Goal: Task Accomplishment & Management: Complete application form

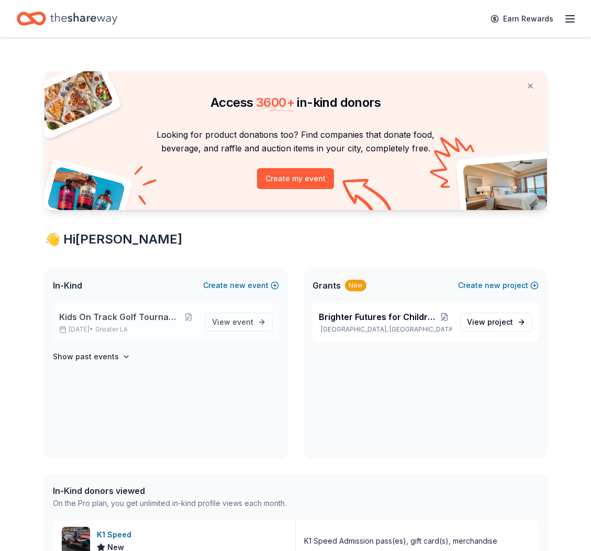
click at [164, 321] on span "Kids On Track Golf Tournament 2025" at bounding box center [120, 317] width 122 height 13
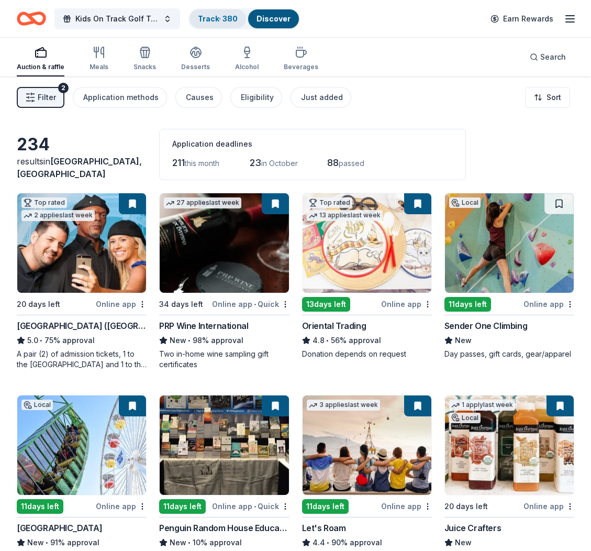
click at [216, 22] on link "Track · 380" at bounding box center [218, 18] width 40 height 9
click at [216, 21] on link "Track · 380" at bounding box center [218, 18] width 40 height 9
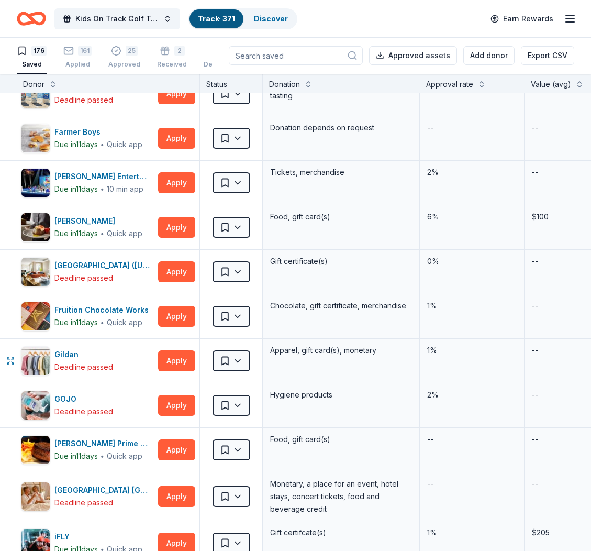
scroll to position [1991, 0]
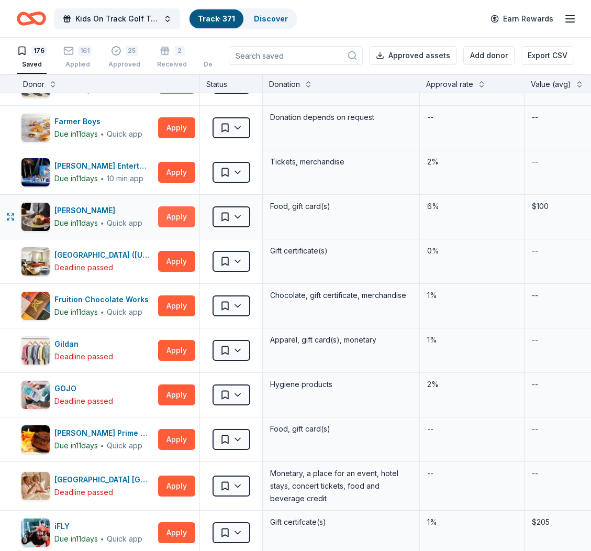
click at [165, 218] on button "Apply" at bounding box center [176, 216] width 37 height 21
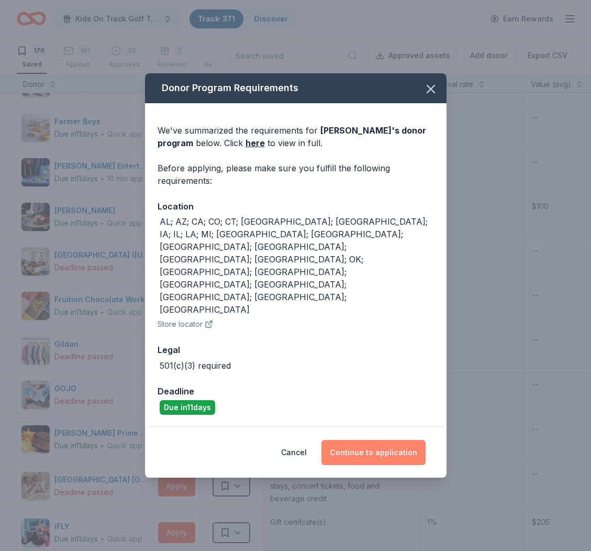
drag, startPoint x: 383, startPoint y: 411, endPoint x: 388, endPoint y: 404, distance: 7.6
click at [383, 440] on button "Continue to application" at bounding box center [374, 452] width 104 height 25
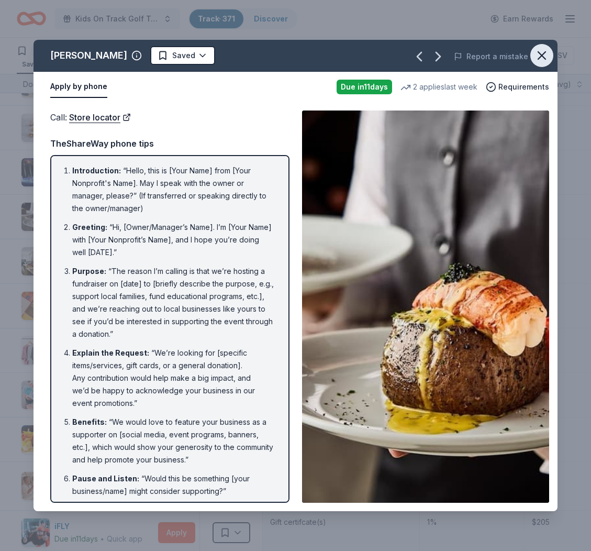
click at [542, 54] on icon "button" at bounding box center [542, 55] width 15 height 15
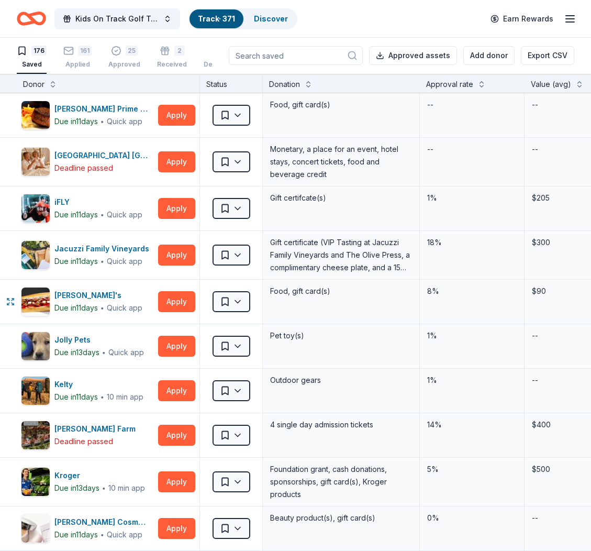
scroll to position [2361, 0]
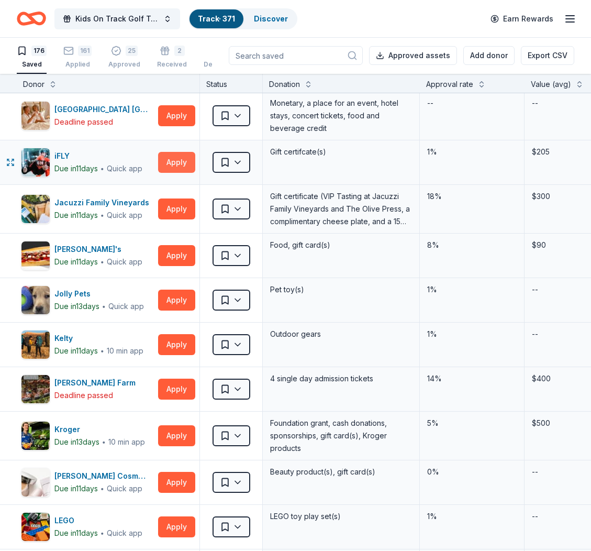
click at [182, 158] on button "Apply" at bounding box center [176, 162] width 37 height 21
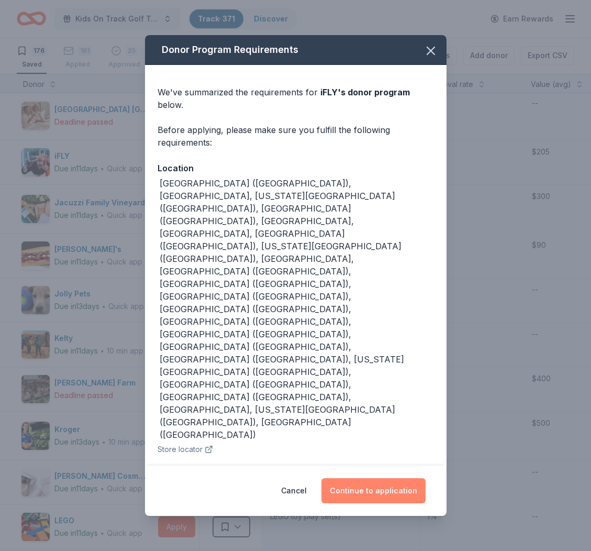
click at [404, 478] on button "Continue to application" at bounding box center [374, 490] width 104 height 25
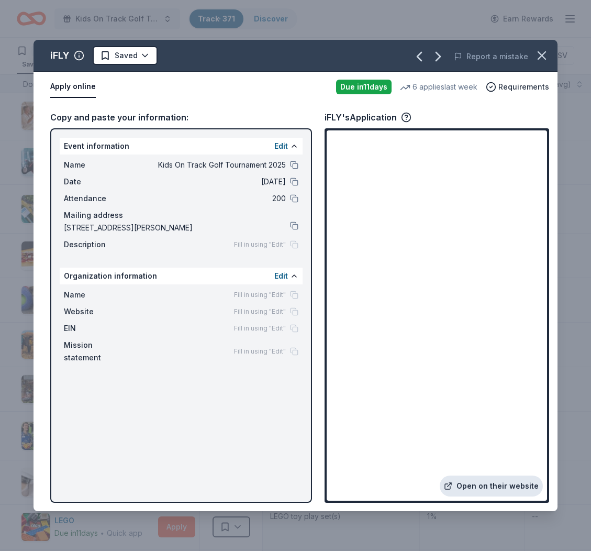
click at [503, 484] on link "Open on their website" at bounding box center [491, 486] width 103 height 21
click at [540, 56] on icon "button" at bounding box center [542, 55] width 15 height 15
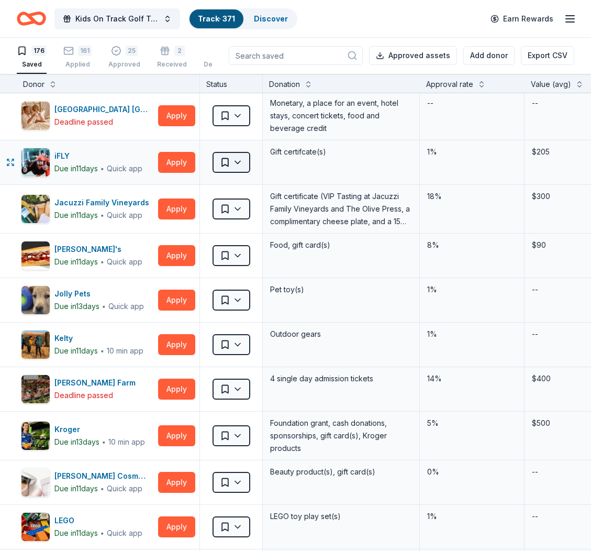
click at [244, 163] on html "Kids On Track Golf Tournament 2025 Track · 371 Discover Earn Rewards 176 Saved …" at bounding box center [295, 274] width 591 height 551
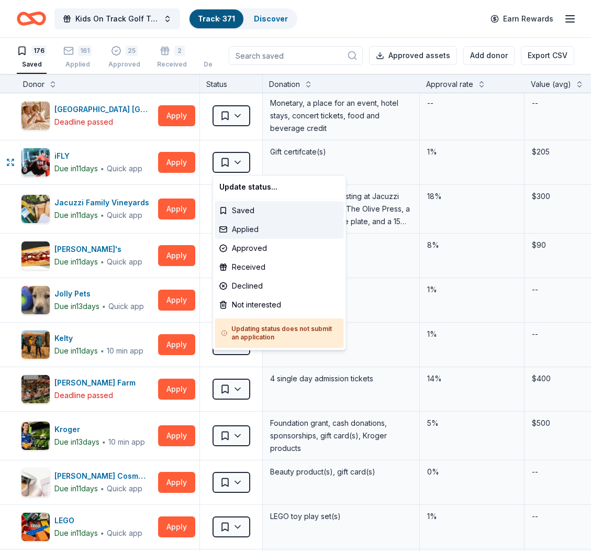
click at [254, 227] on div "Applied" at bounding box center [279, 229] width 129 height 19
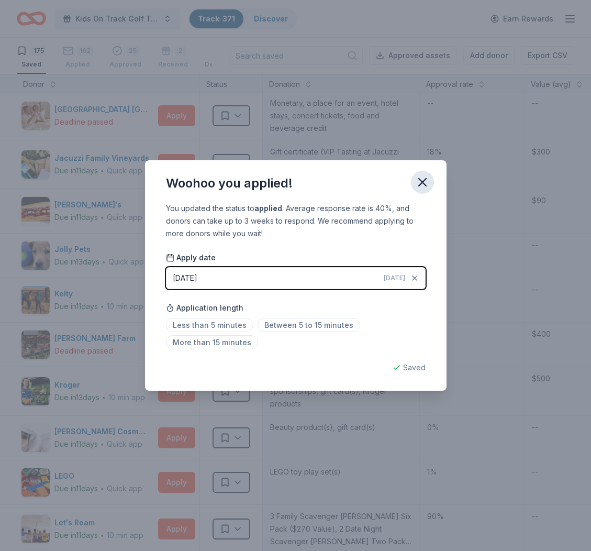
click at [420, 184] on icon "button" at bounding box center [422, 182] width 7 height 7
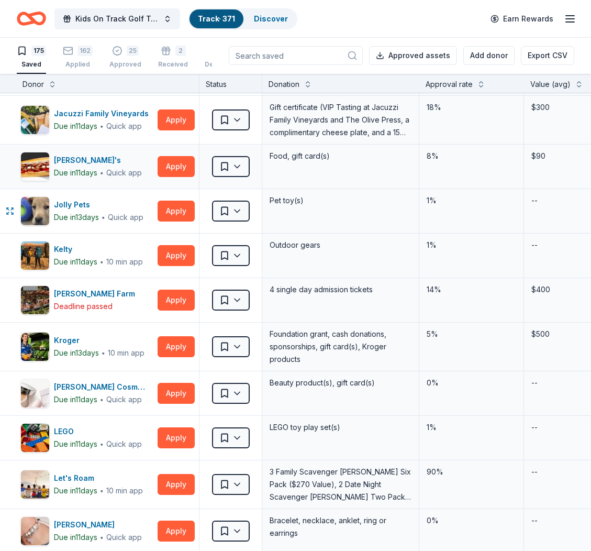
scroll to position [2406, 1]
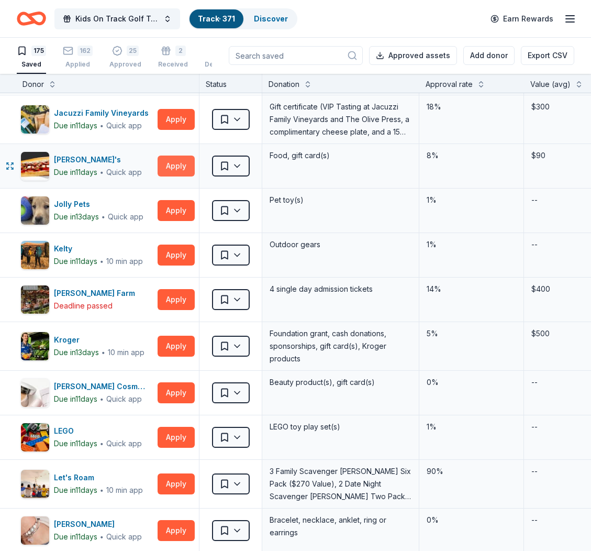
click at [181, 168] on button "Apply" at bounding box center [176, 166] width 37 height 21
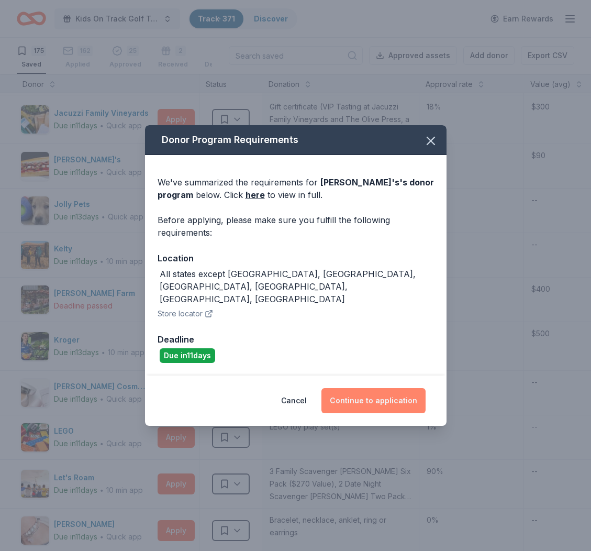
click at [389, 388] on button "Continue to application" at bounding box center [374, 400] width 104 height 25
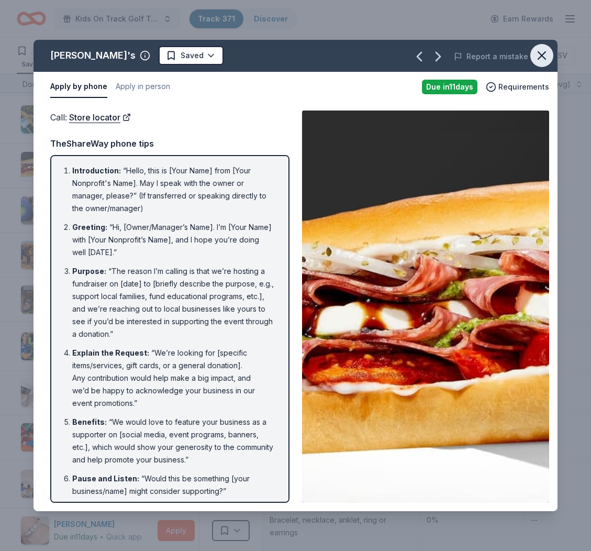
click at [546, 59] on icon "button" at bounding box center [542, 55] width 15 height 15
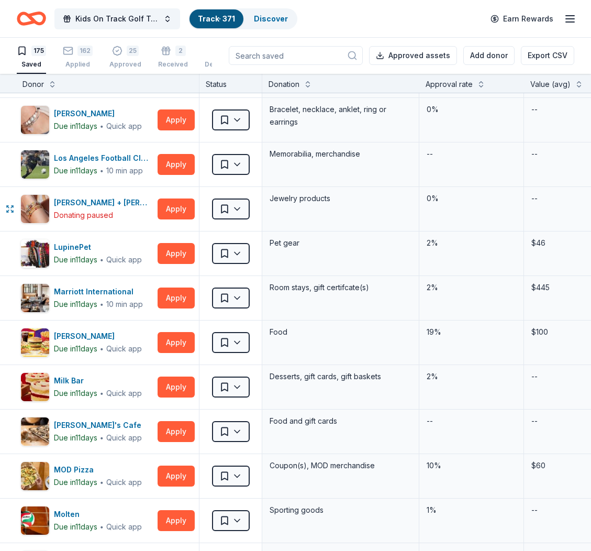
scroll to position [2835, 1]
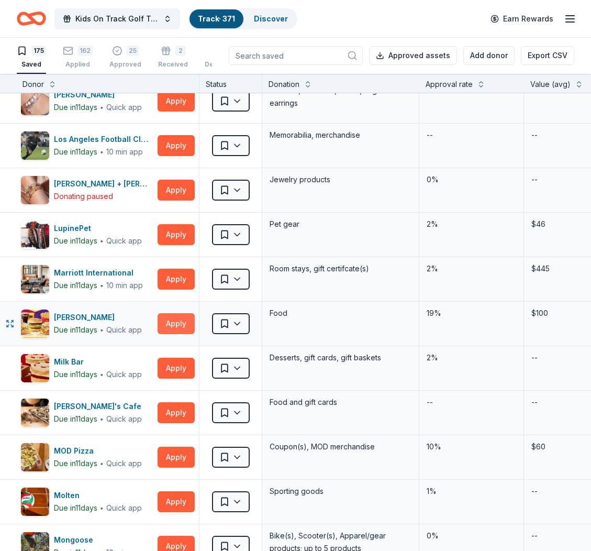
click at [180, 320] on button "Apply" at bounding box center [176, 323] width 37 height 21
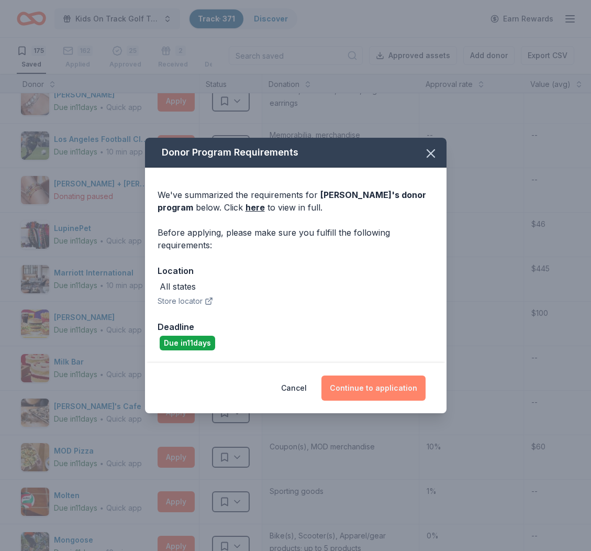
click at [385, 382] on button "Continue to application" at bounding box center [374, 388] width 104 height 25
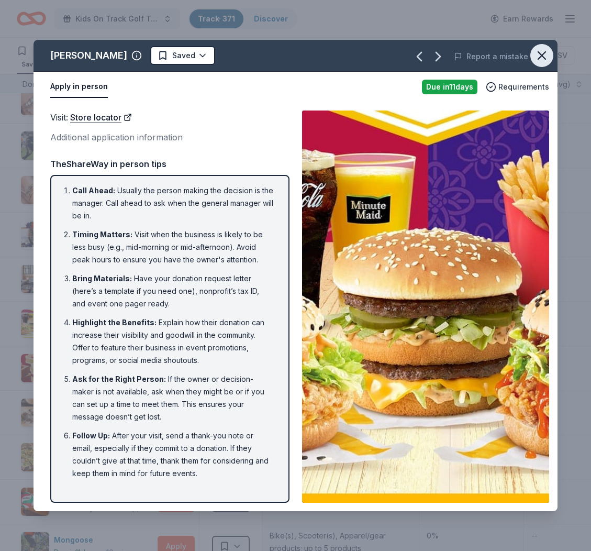
click at [542, 52] on icon "button" at bounding box center [542, 55] width 15 height 15
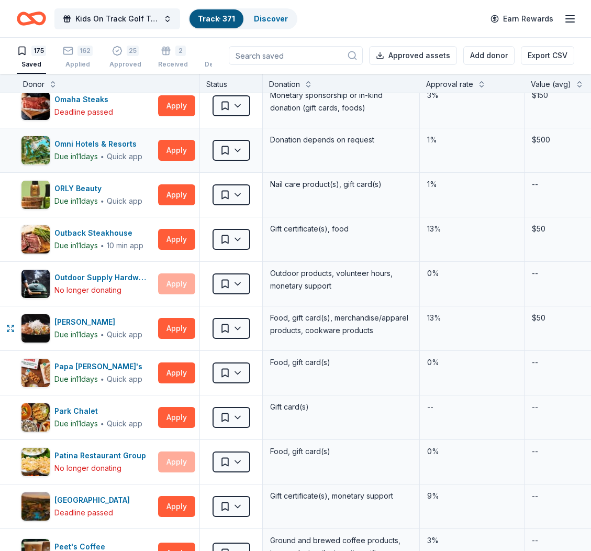
scroll to position [3674, 0]
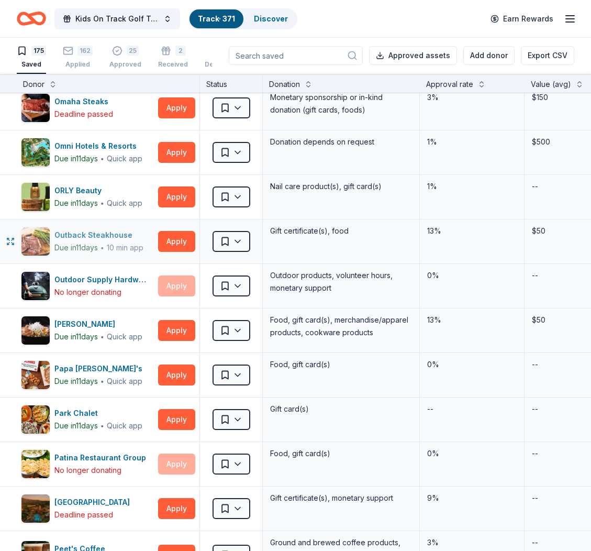
click at [98, 233] on div "Outback Steakhouse" at bounding box center [98, 235] width 89 height 13
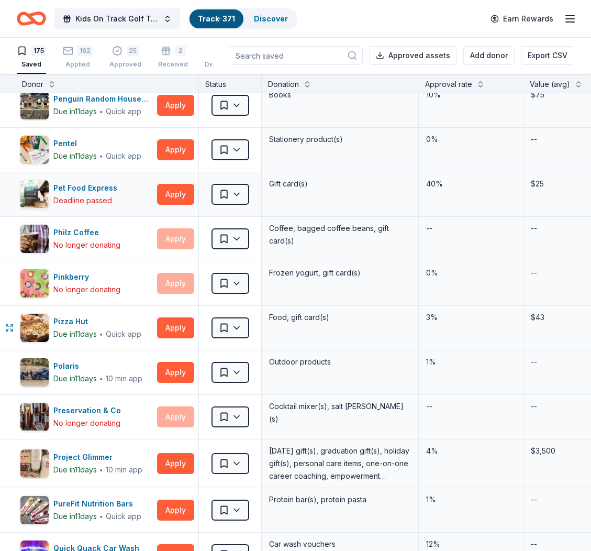
scroll to position [4190, 1]
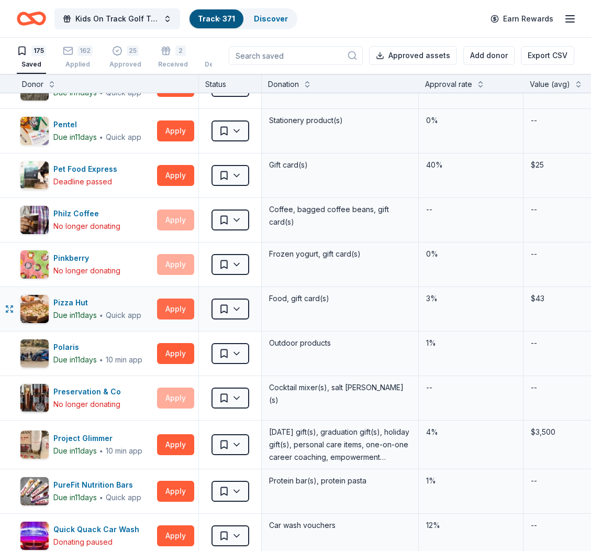
click at [163, 310] on button "Apply" at bounding box center [175, 309] width 37 height 21
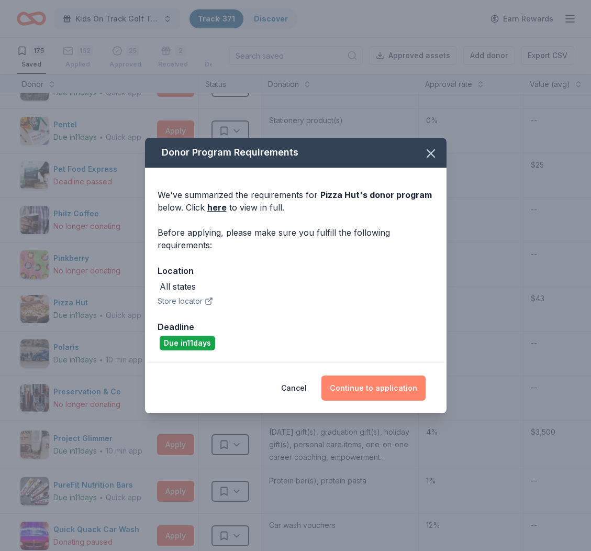
click at [378, 391] on button "Continue to application" at bounding box center [374, 388] width 104 height 25
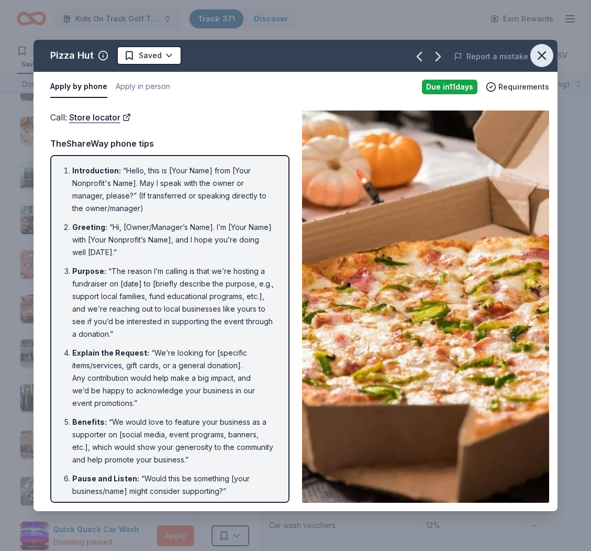
click at [544, 50] on icon "button" at bounding box center [542, 55] width 15 height 15
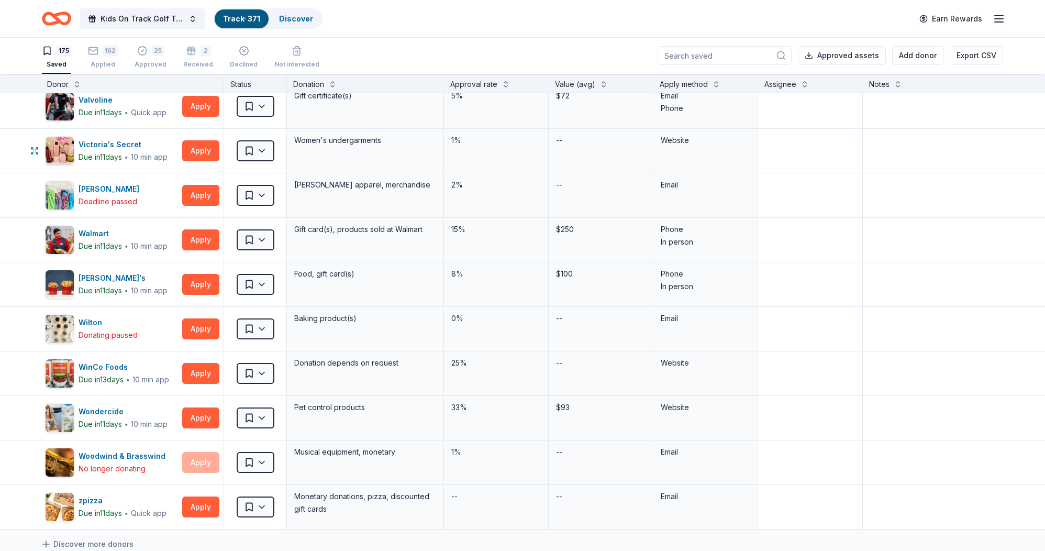
scroll to position [7406, 1]
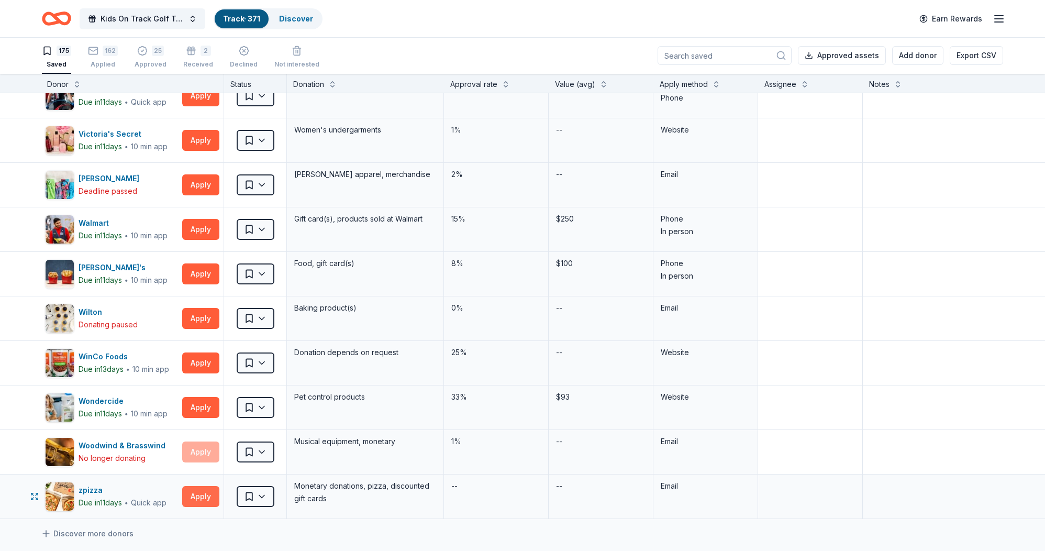
click at [198, 498] on button "Apply" at bounding box center [200, 496] width 37 height 21
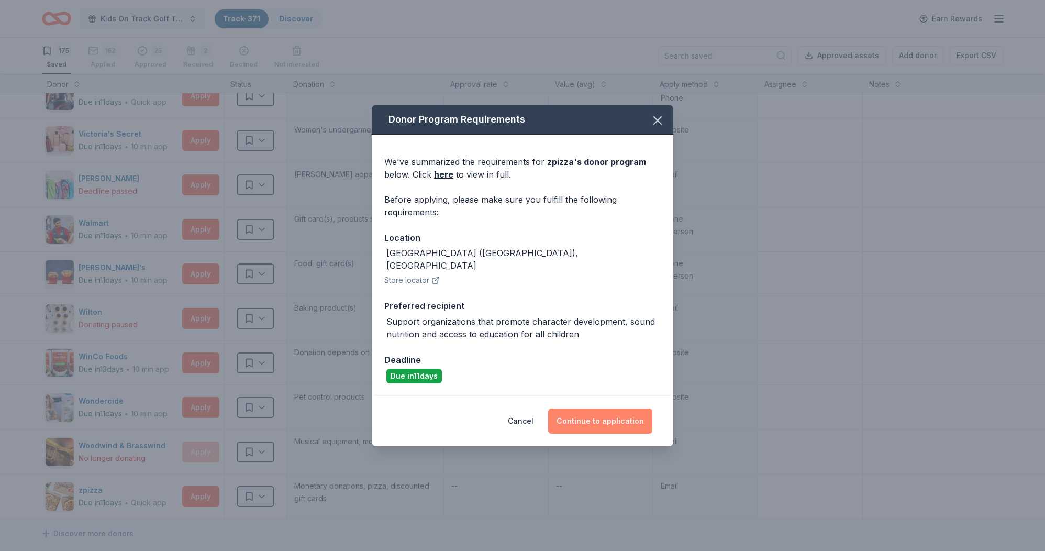
click at [599, 412] on button "Continue to application" at bounding box center [600, 421] width 104 height 25
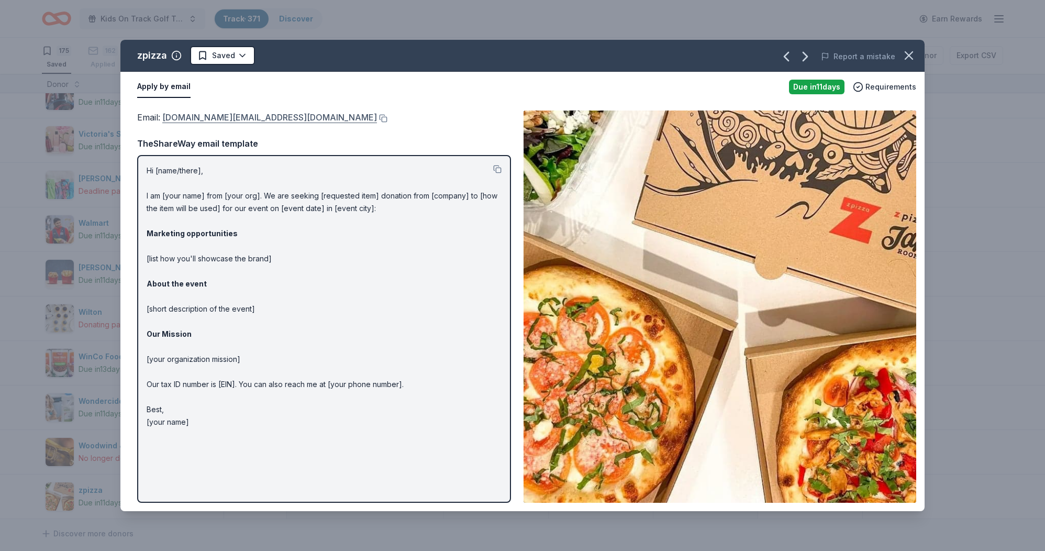
click at [225, 118] on link "[DOMAIN_NAME][EMAIL_ADDRESS][DOMAIN_NAME]" at bounding box center [269, 118] width 215 height 14
click at [688, 54] on icon "button" at bounding box center [909, 55] width 15 height 15
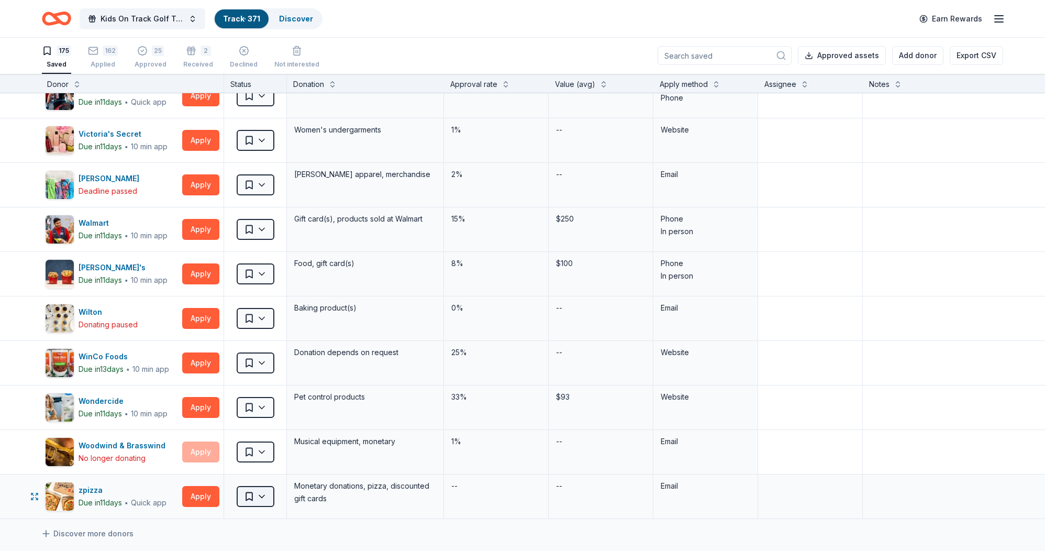
click at [260, 498] on html "Kids On Track Golf Tournament 2025 Track · 371 Discover Earn Rewards 175 Saved …" at bounding box center [522, 274] width 1045 height 551
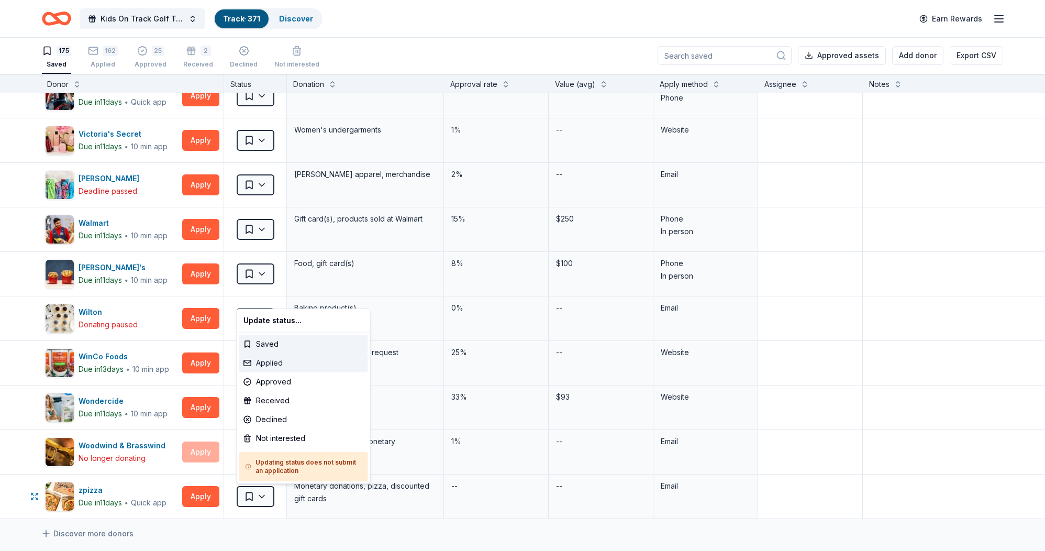
click at [270, 368] on div "Applied" at bounding box center [303, 363] width 129 height 19
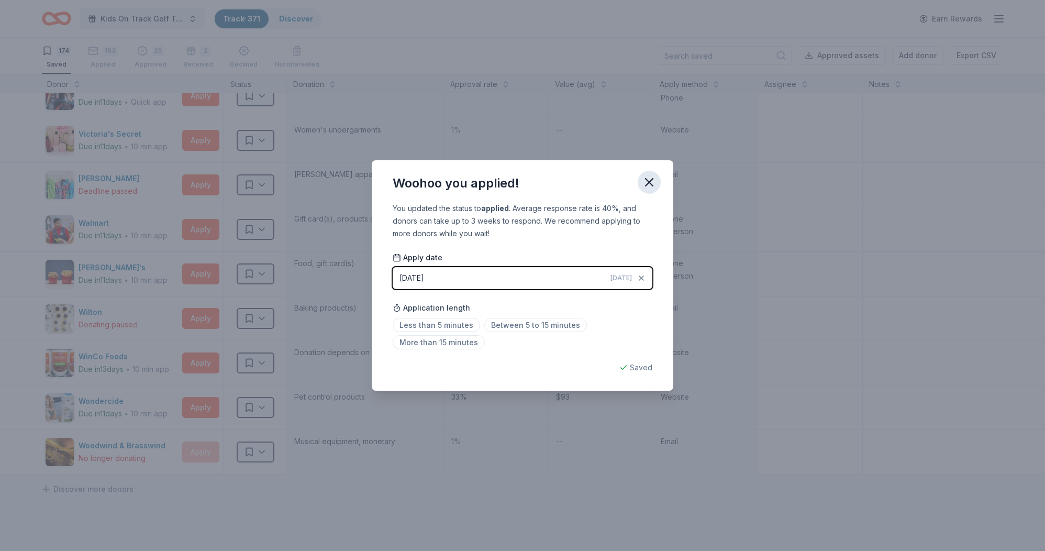
click at [646, 182] on icon "button" at bounding box center [649, 182] width 15 height 15
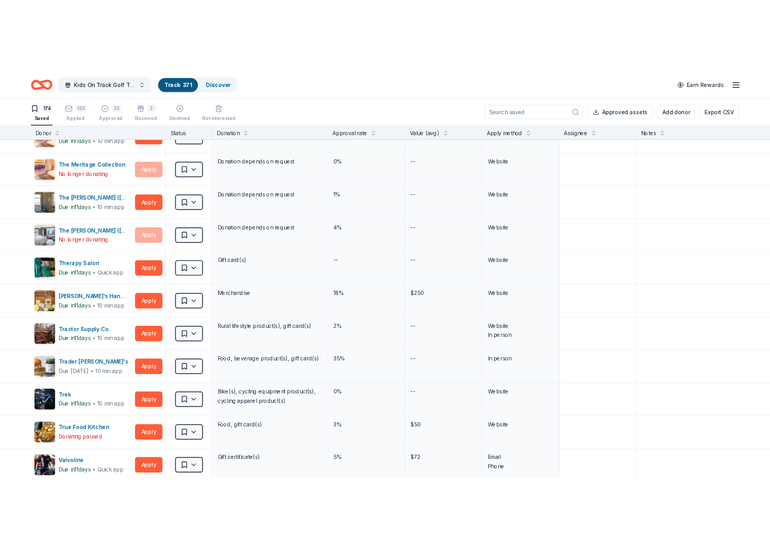
scroll to position [6966, 0]
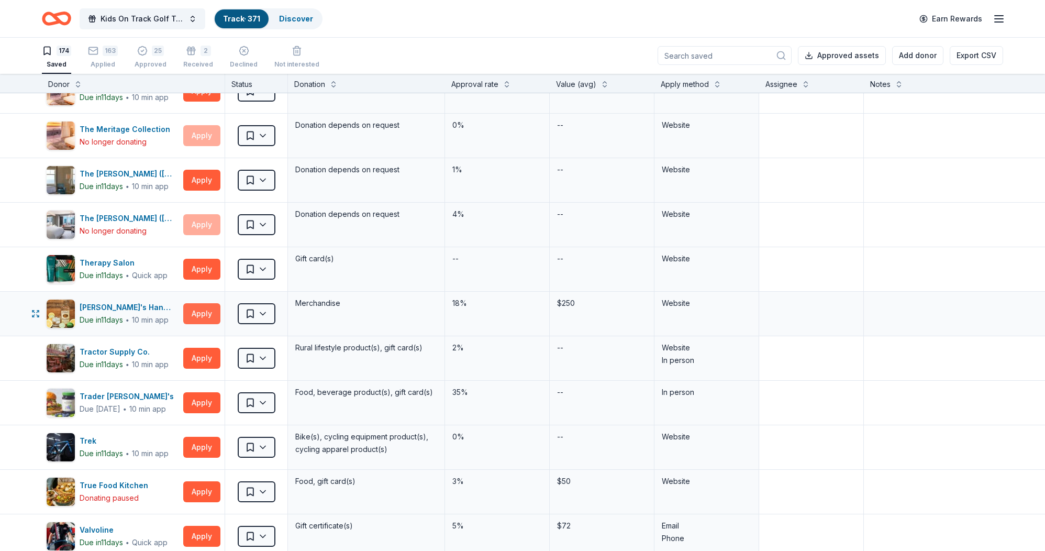
click at [201, 311] on button "Apply" at bounding box center [201, 313] width 37 height 21
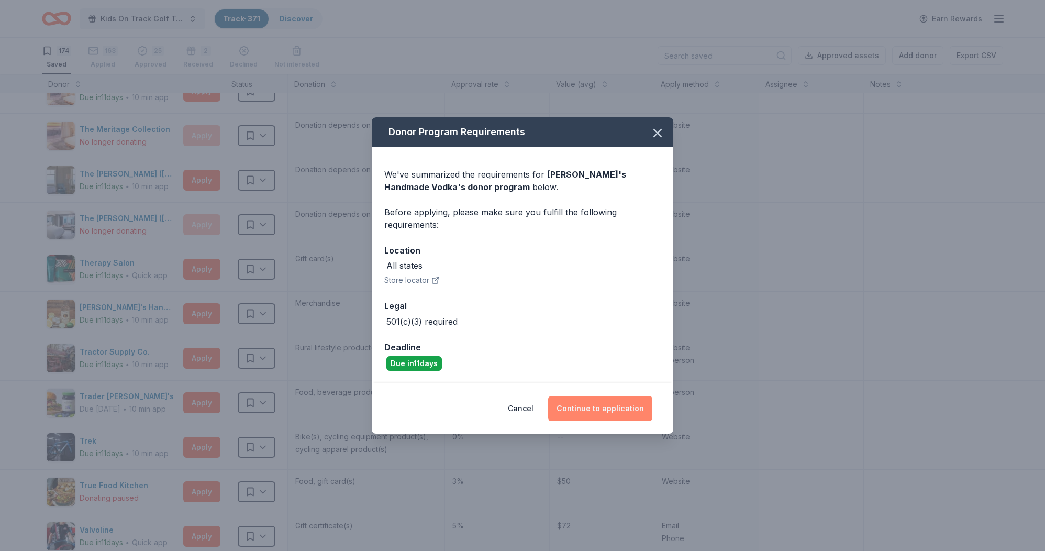
click at [600, 408] on button "Continue to application" at bounding box center [600, 408] width 104 height 25
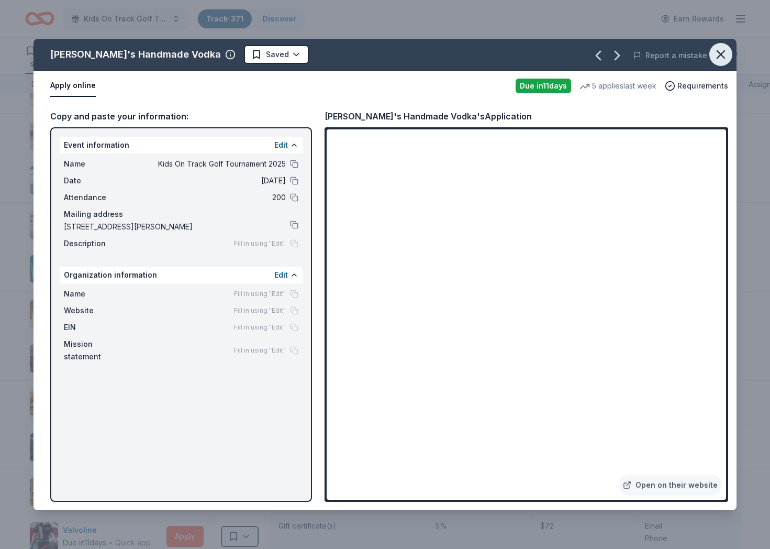
click at [688, 56] on icon "button" at bounding box center [721, 54] width 7 height 7
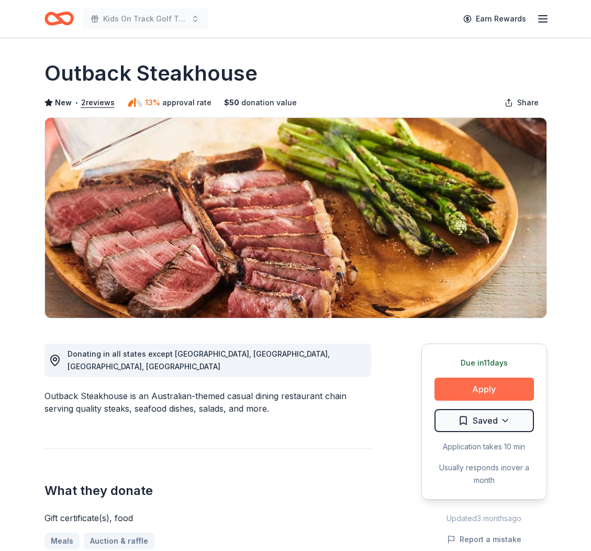
click at [457, 391] on button "Apply" at bounding box center [485, 389] width 100 height 23
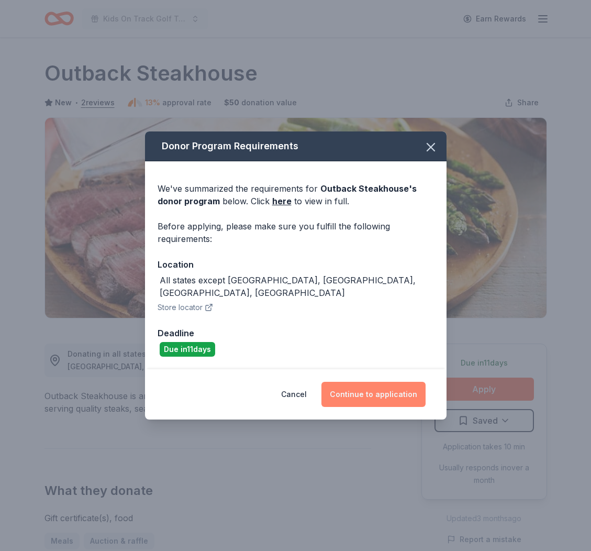
drag, startPoint x: 343, startPoint y: 384, endPoint x: 348, endPoint y: 381, distance: 5.7
click at [343, 384] on button "Continue to application" at bounding box center [374, 394] width 104 height 25
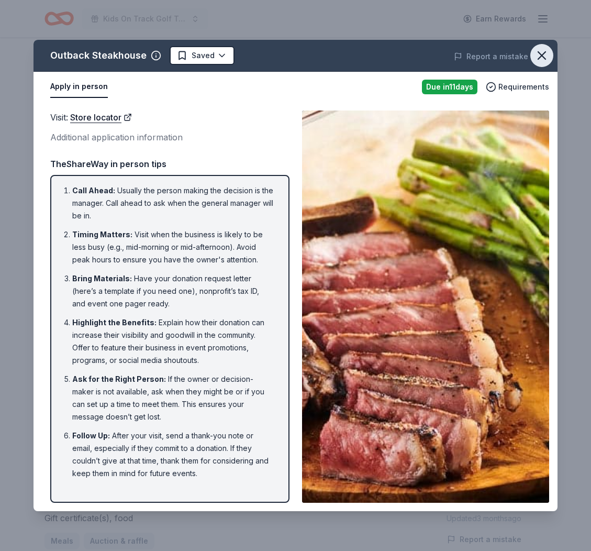
drag, startPoint x: 546, startPoint y: 54, endPoint x: 542, endPoint y: 48, distance: 6.8
click at [546, 54] on icon "button" at bounding box center [542, 55] width 15 height 15
